Goal: Obtain resource: Obtain resource

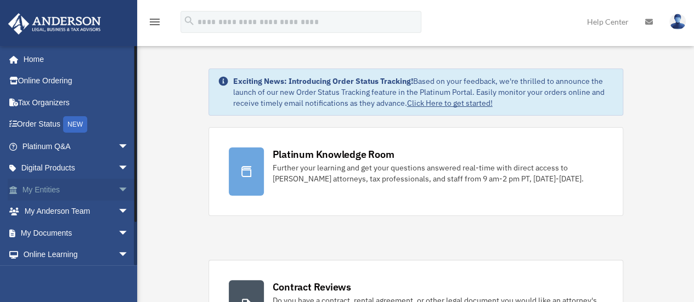
click at [77, 187] on link "My Entities arrow_drop_down" at bounding box center [77, 190] width 138 height 22
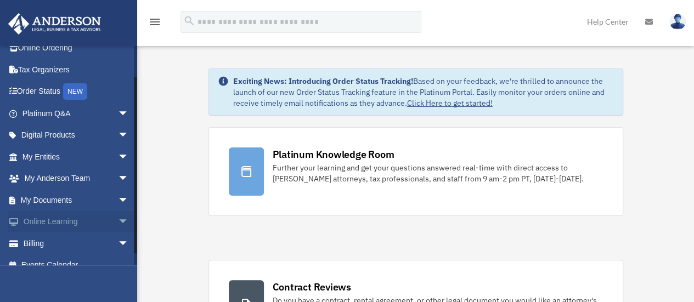
scroll to position [46, 0]
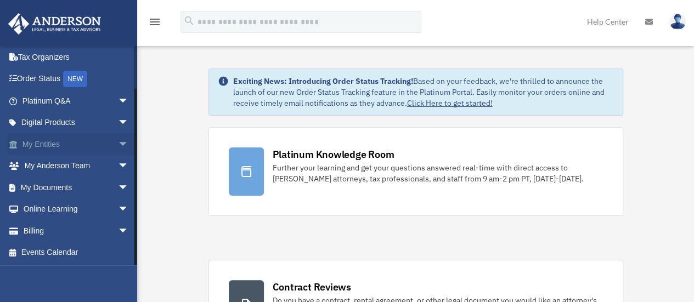
click at [118, 143] on span "arrow_drop_down" at bounding box center [129, 144] width 22 height 22
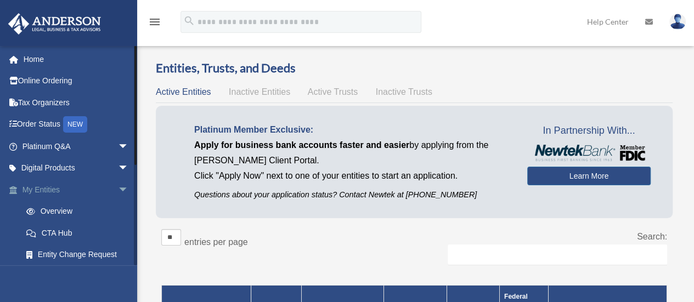
scroll to position [91, 0]
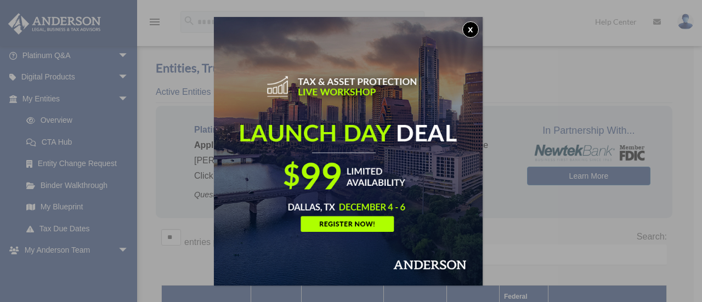
click at [471, 22] on button "x" at bounding box center [470, 29] width 16 height 16
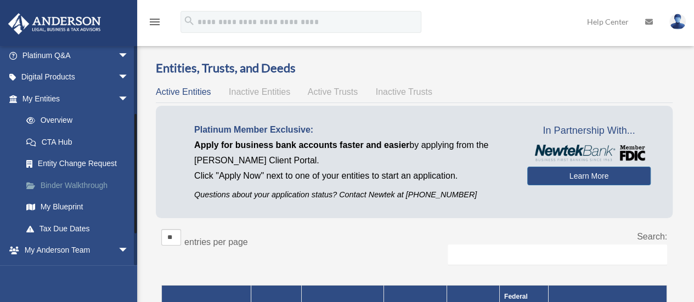
scroll to position [175, 0]
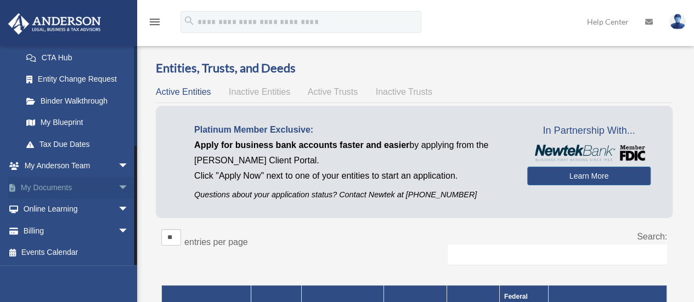
click at [118, 188] on span "arrow_drop_down" at bounding box center [129, 188] width 22 height 22
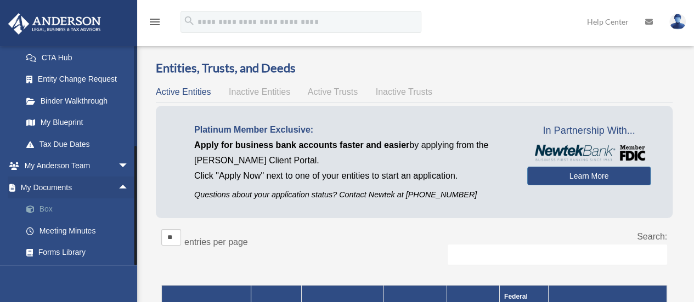
scroll to position [262, 0]
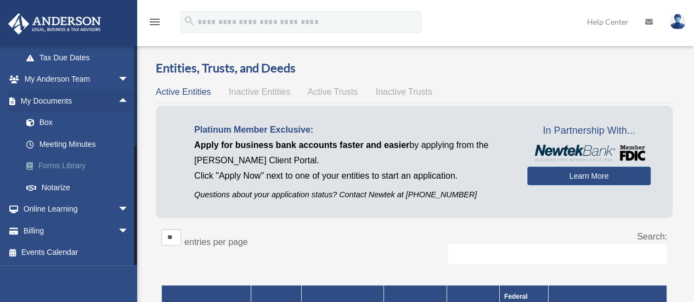
click at [82, 166] on link "Forms Library" at bounding box center [80, 166] width 130 height 22
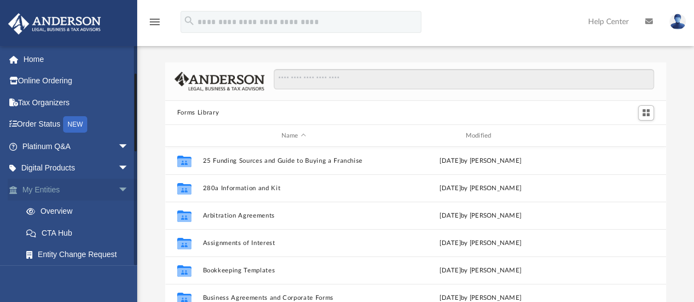
scroll to position [91, 0]
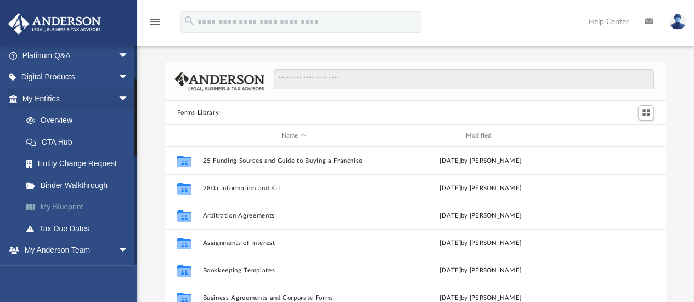
click at [74, 205] on link "My Blueprint" at bounding box center [80, 207] width 130 height 22
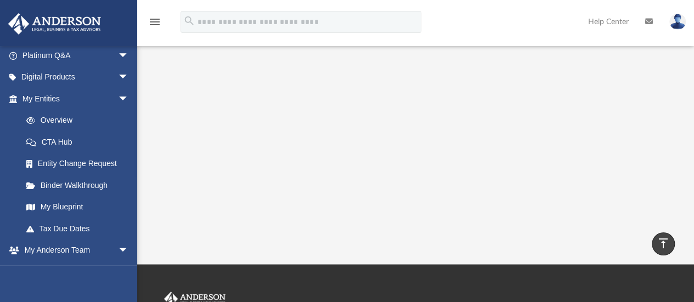
scroll to position [274, 0]
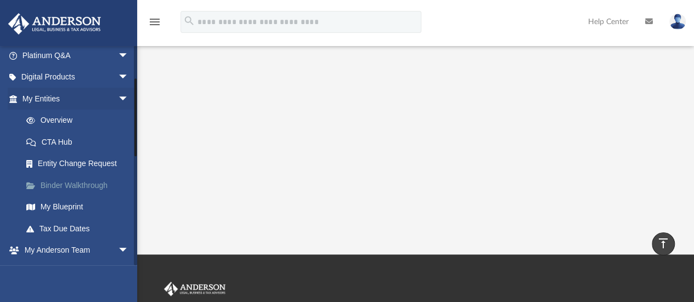
click at [79, 182] on link "Binder Walkthrough" at bounding box center [80, 185] width 130 height 22
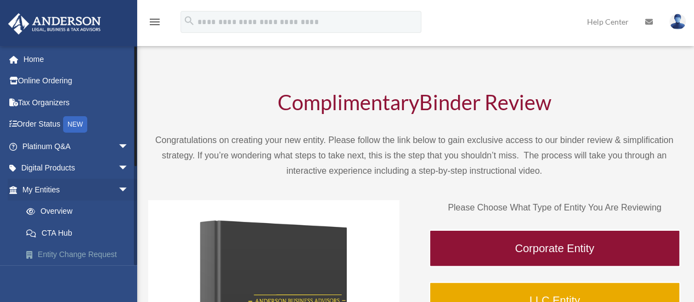
scroll to position [175, 0]
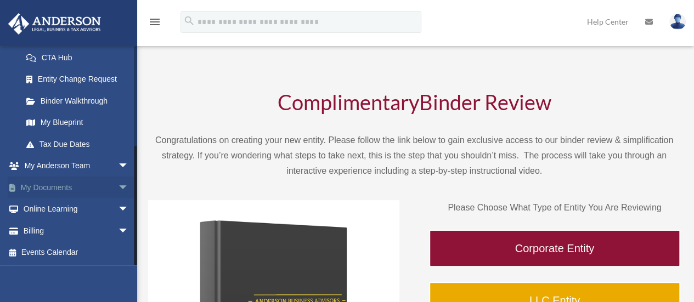
click at [85, 184] on link "My Documents arrow_drop_down" at bounding box center [77, 188] width 138 height 22
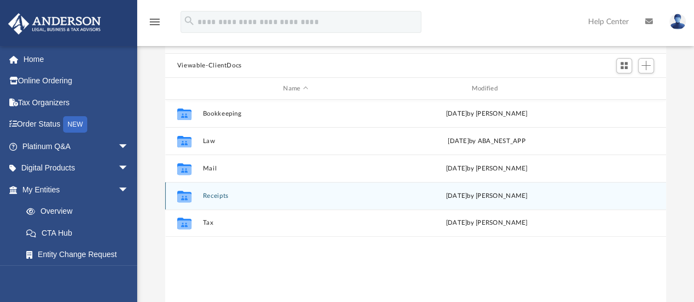
scroll to position [91, 0]
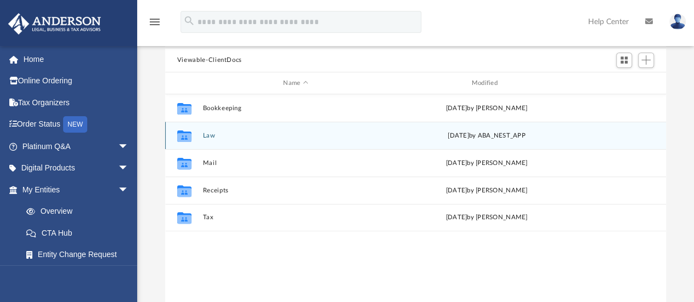
click at [209, 135] on button "Law" at bounding box center [295, 135] width 186 height 7
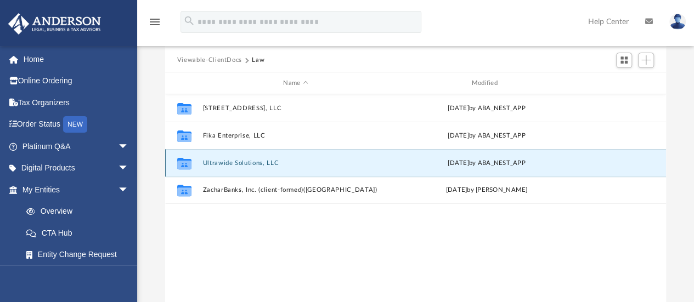
click at [240, 160] on button "Ultrawide Solutions, LLC" at bounding box center [295, 163] width 186 height 7
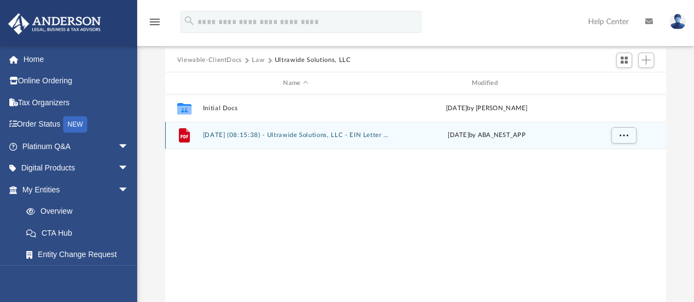
click at [271, 130] on div "File 2025.07.29 (08:15:38) - Ultrawide Solutions, LLC - EIN Letter from IRS.pdf…" at bounding box center [415, 135] width 501 height 27
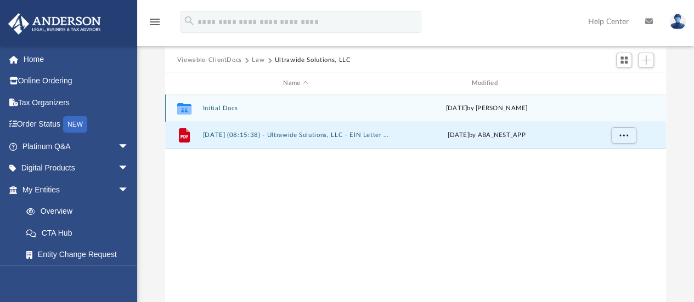
click at [222, 109] on button "Initial Docs" at bounding box center [295, 108] width 186 height 7
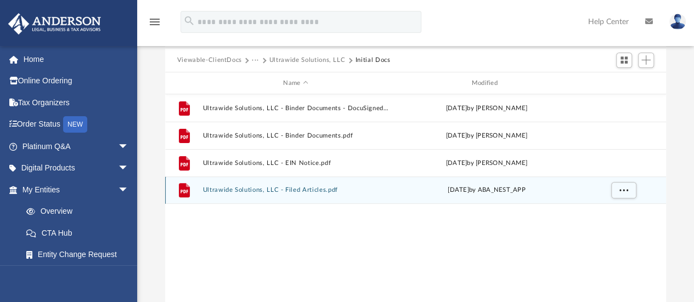
click at [287, 191] on button "Ultrawide Solutions, LLC - Filed Articles.pdf" at bounding box center [295, 190] width 186 height 7
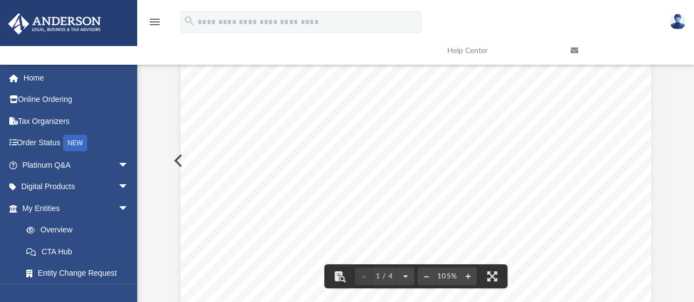
click at [509, 142] on div "Wyoming Secretary of State Herschler Bldg East, Ste.100 & 101 Cheyenne, WY 8200…" at bounding box center [415, 240] width 471 height 609
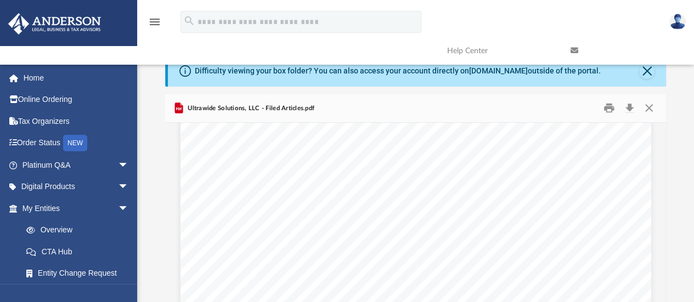
scroll to position [0, 0]
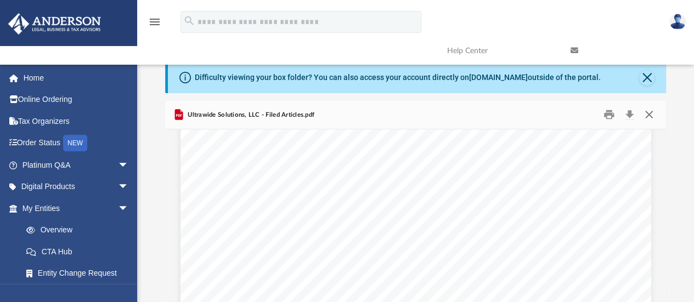
click at [651, 112] on button "Close" at bounding box center [649, 114] width 20 height 17
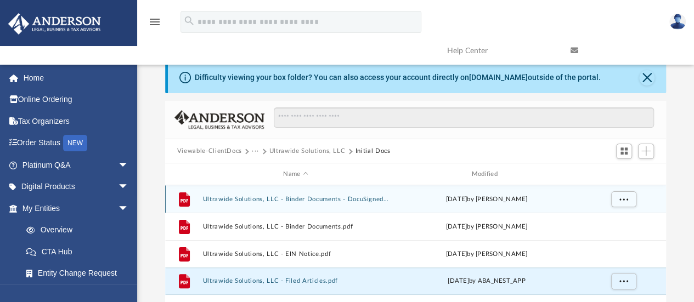
click at [341, 197] on button "Ultrawide Solutions, LLC - Binder Documents - DocuSigned.pdf" at bounding box center [295, 199] width 186 height 7
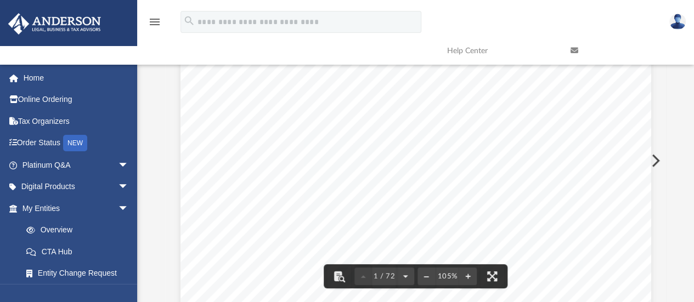
scroll to position [183, 0]
click at [597, 136] on div "Zachary Banks 7321 Central Ave unit 106 St Petersburg , North Carolina 33710 Re…" at bounding box center [415, 149] width 471 height 609
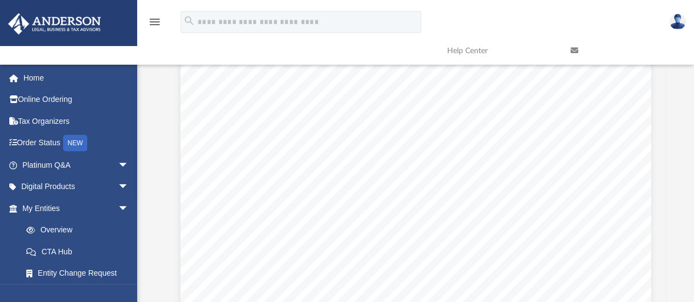
scroll to position [86, 0]
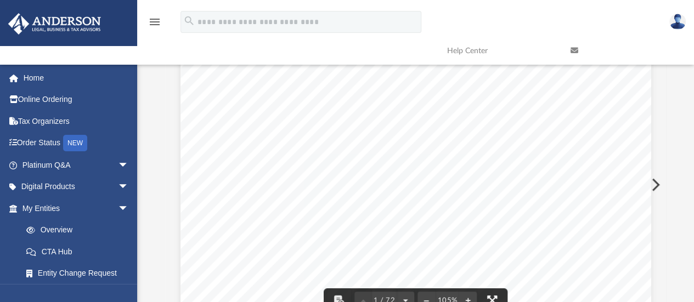
click at [488, 296] on button "File preview" at bounding box center [492, 300] width 24 height 24
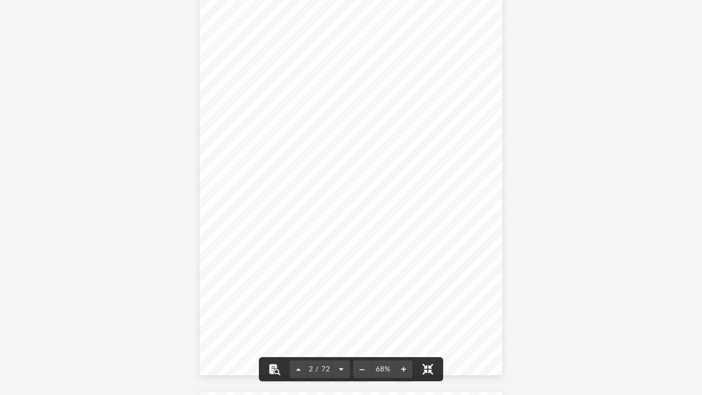
scroll to position [457, 0]
click at [400, 302] on button "File preview" at bounding box center [404, 369] width 18 height 24
click at [399, 302] on button "File preview" at bounding box center [404, 369] width 18 height 24
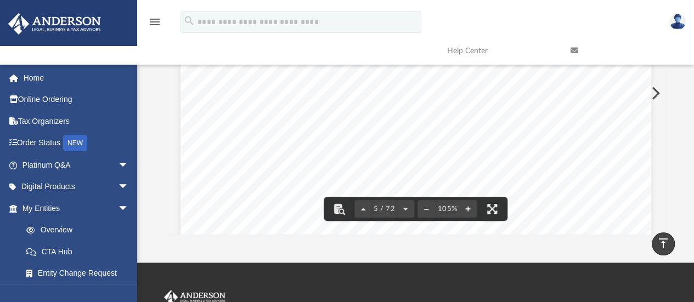
scroll to position [2439, 0]
